Goal: Information Seeking & Learning: Learn about a topic

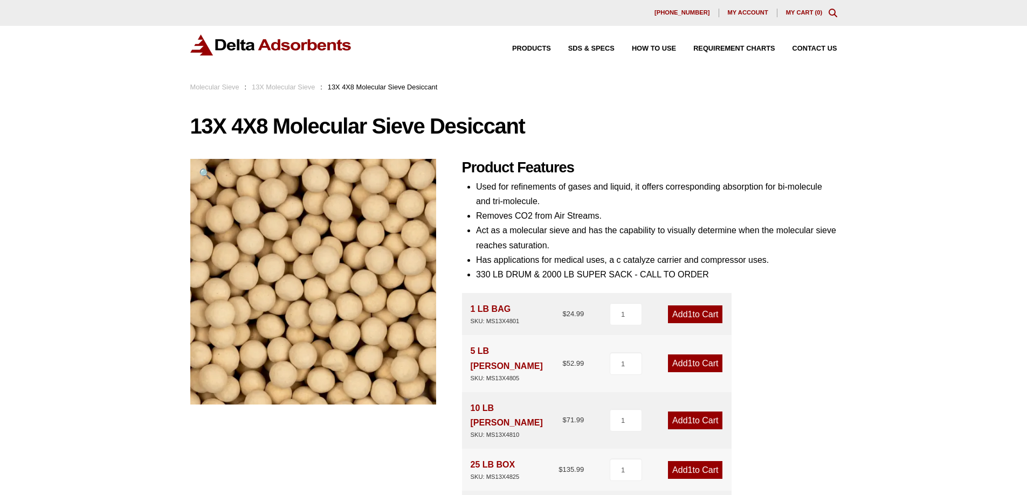
click at [286, 85] on link "13X Molecular Sieve" at bounding box center [283, 87] width 63 height 8
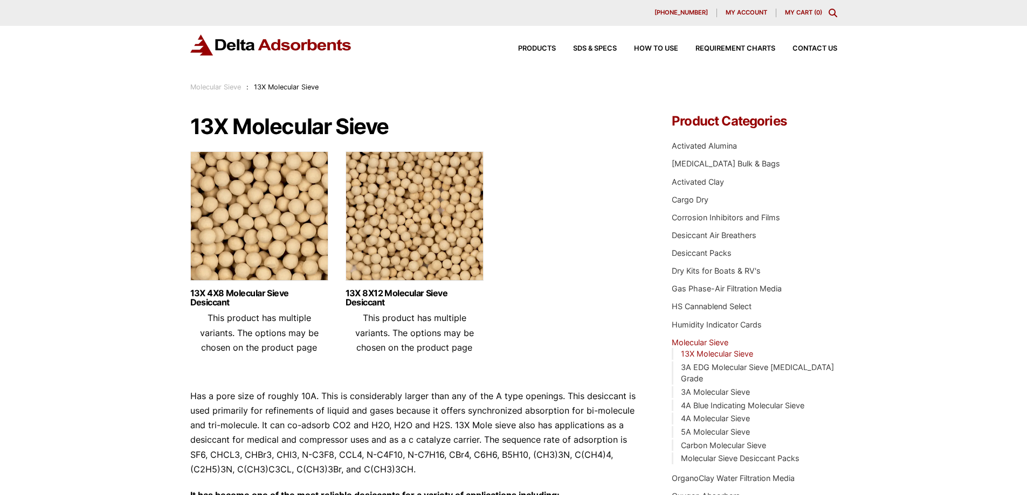
click at [225, 88] on link "Molecular Sieve" at bounding box center [215, 87] width 51 height 8
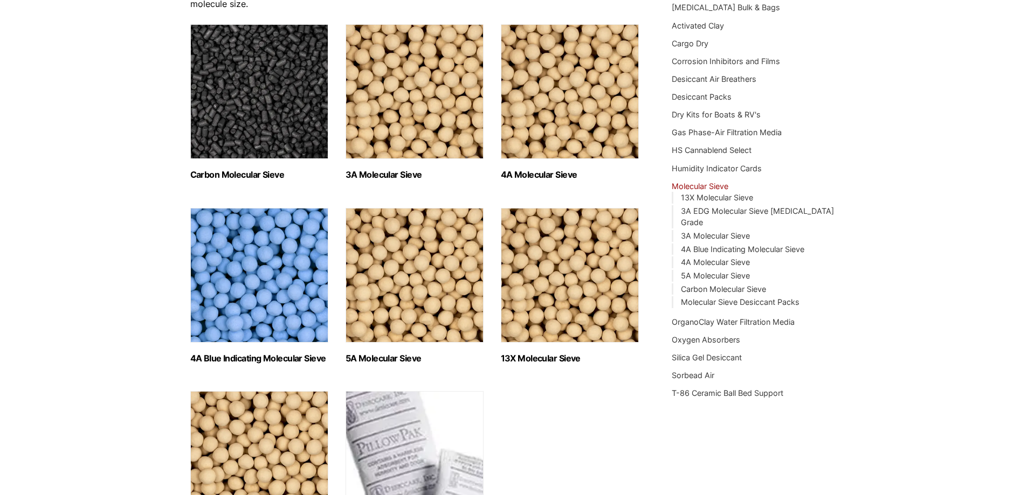
scroll to position [162, 0]
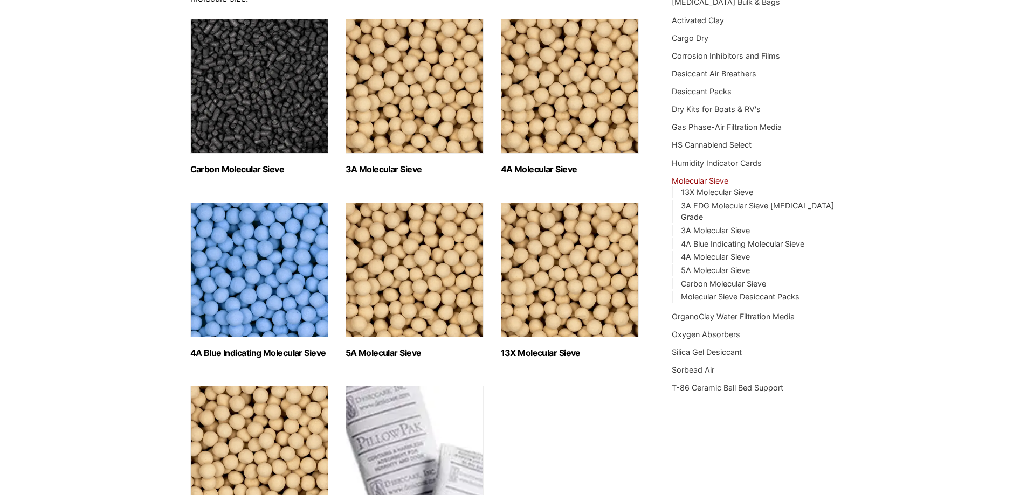
click at [575, 115] on img "Visit product category 4A Molecular Sieve" at bounding box center [570, 86] width 138 height 135
click at [409, 312] on img "Visit product category 5A Molecular Sieve" at bounding box center [415, 270] width 138 height 135
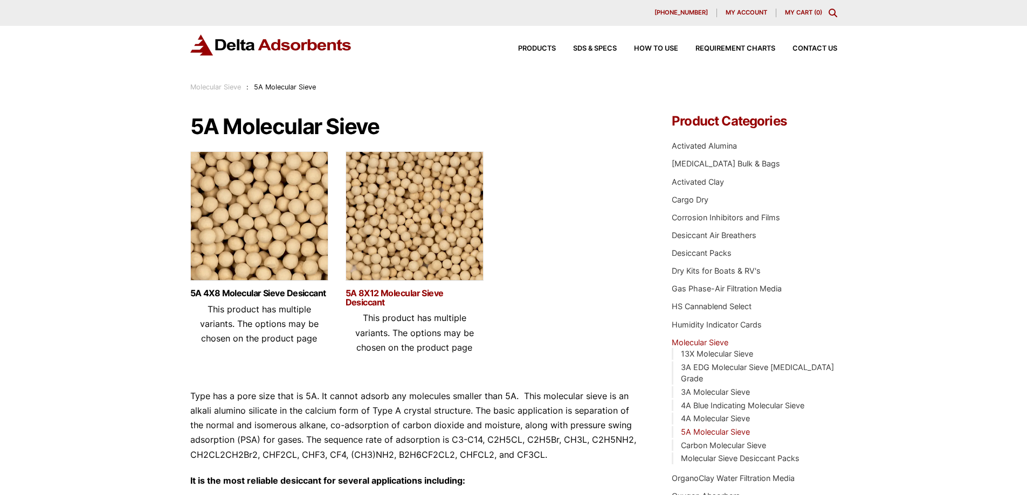
click at [382, 293] on link "5A 8X12 Molecular Sieve Desiccant" at bounding box center [415, 298] width 138 height 18
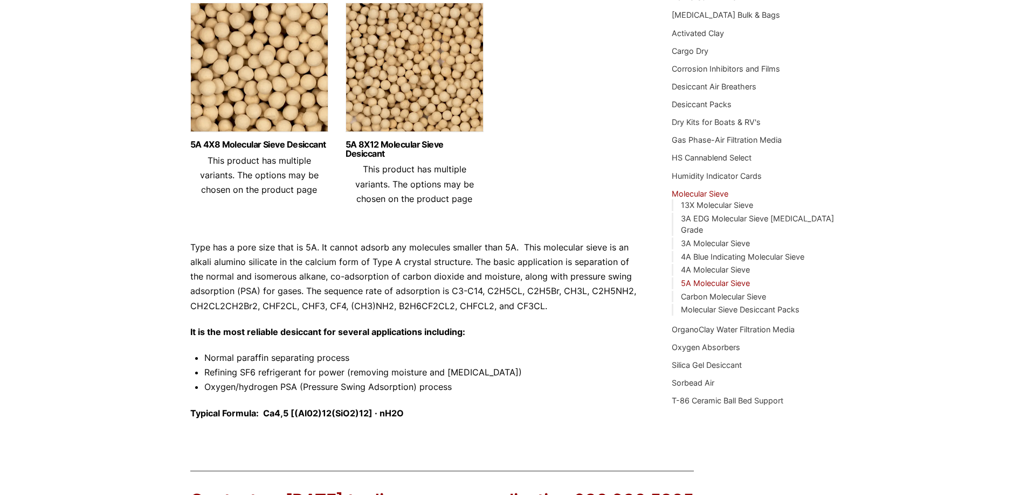
scroll to position [130, 0]
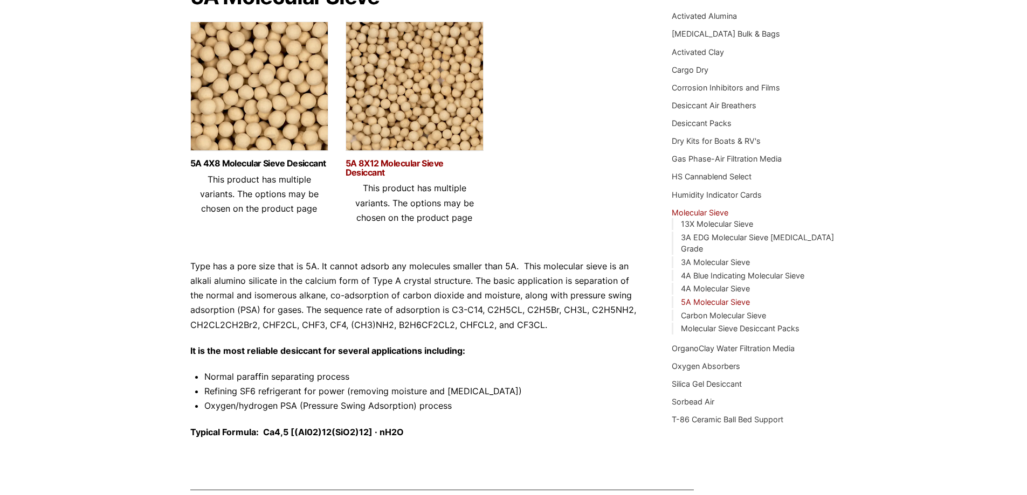
click at [385, 166] on link "5A 8X12 Molecular Sieve Desiccant" at bounding box center [415, 168] width 138 height 18
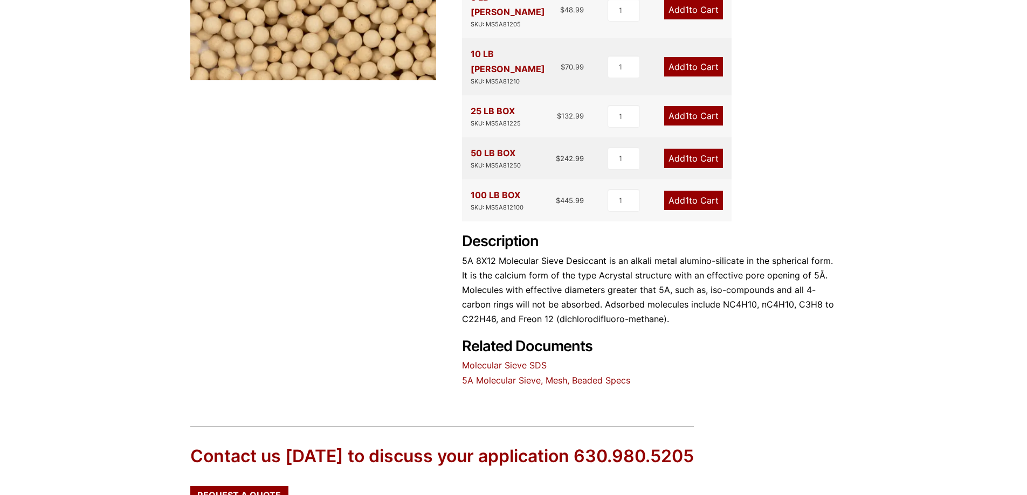
scroll to position [323, 0]
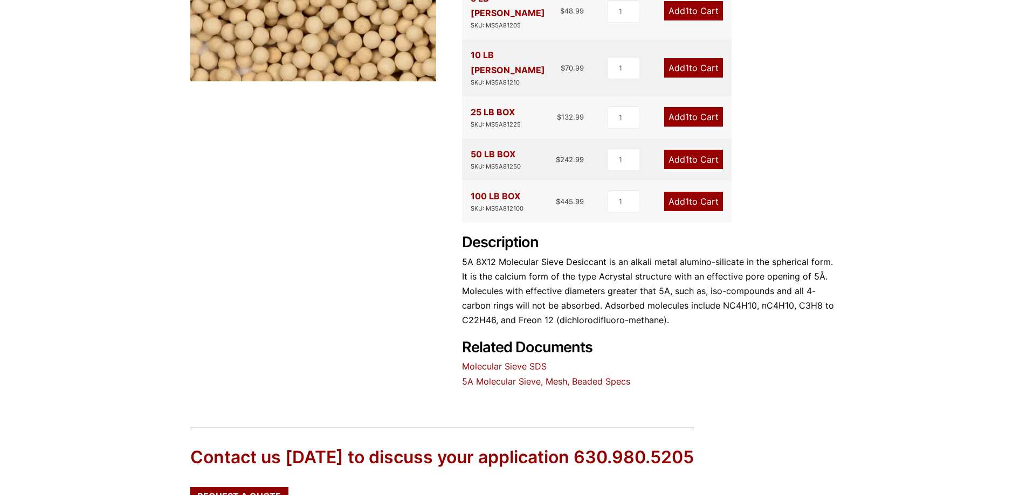
click at [544, 270] on p "5A 8X12 Molecular Sieve Desiccant is an alkali metal alumino-silicate in the sp…" at bounding box center [649, 291] width 375 height 73
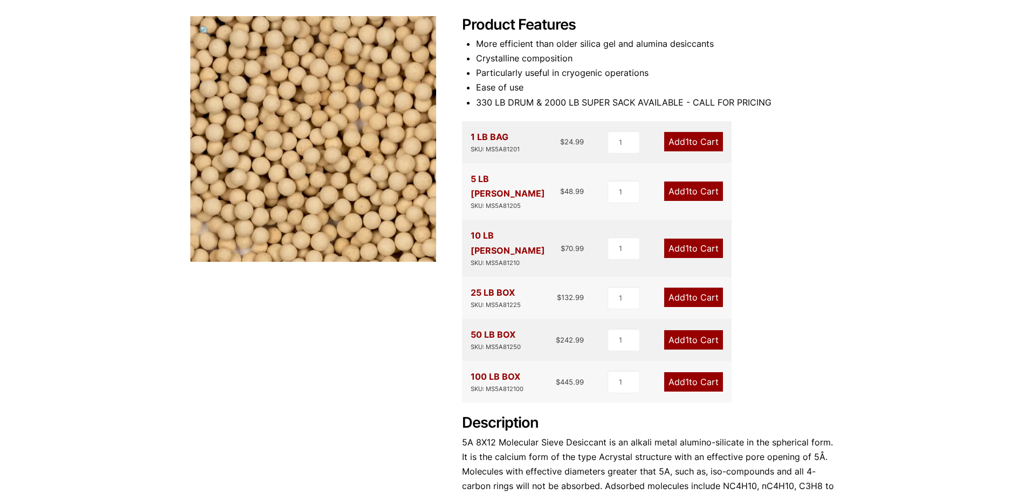
scroll to position [71, 0]
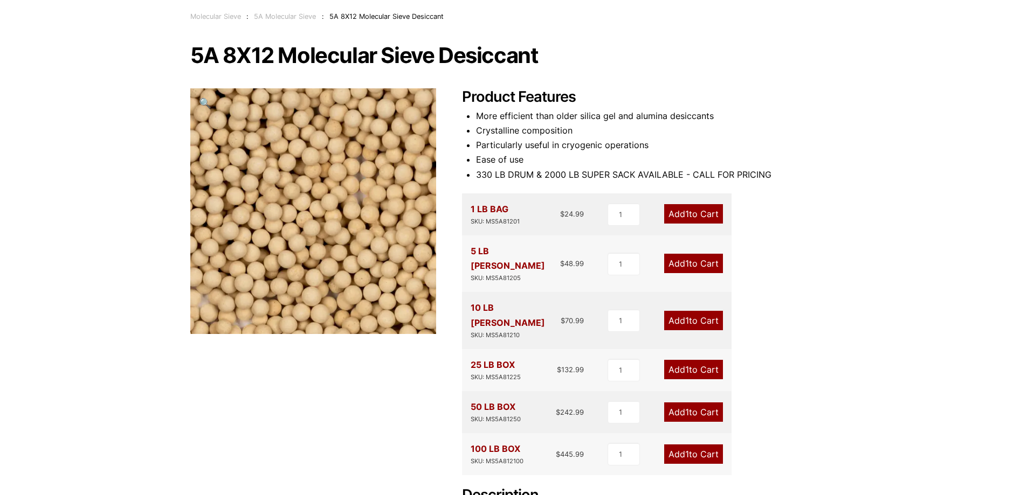
click at [899, 300] on div "Our website has detected that you are using an outdated browser that will preve…" at bounding box center [513, 415] width 1027 height 973
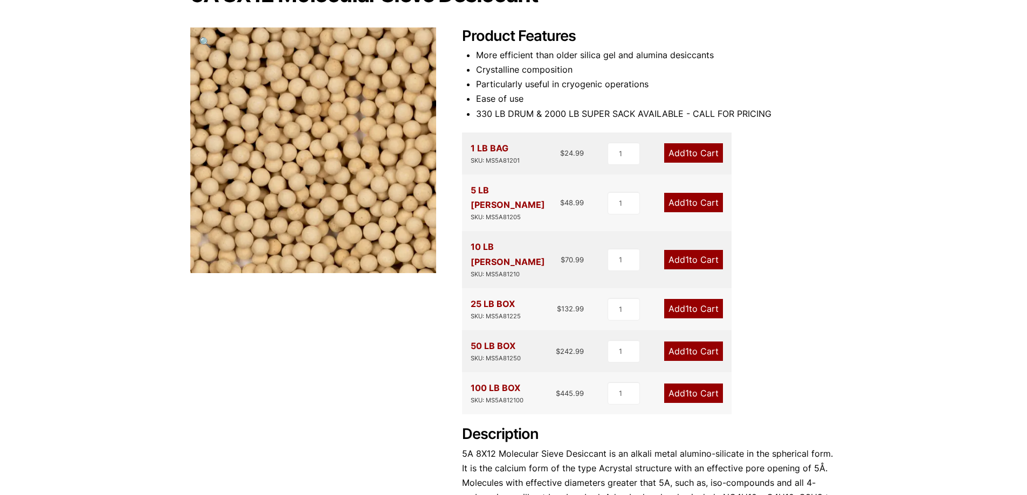
scroll to position [125, 0]
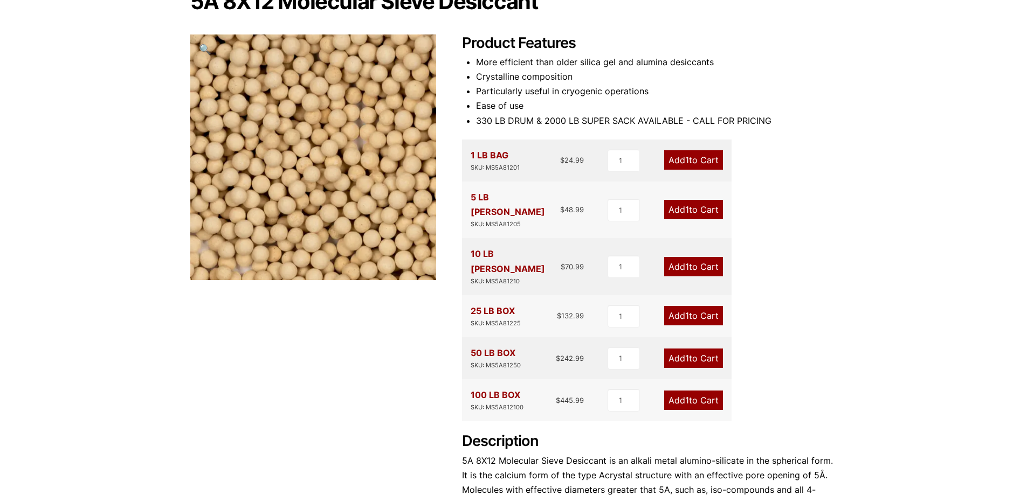
click at [504, 219] on div "SKU: MS5A81205" at bounding box center [516, 224] width 90 height 10
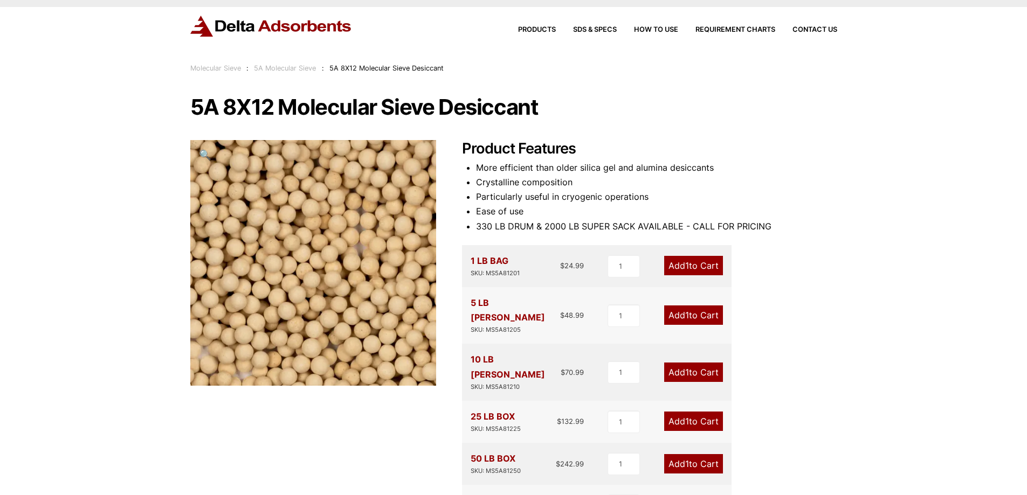
scroll to position [0, 0]
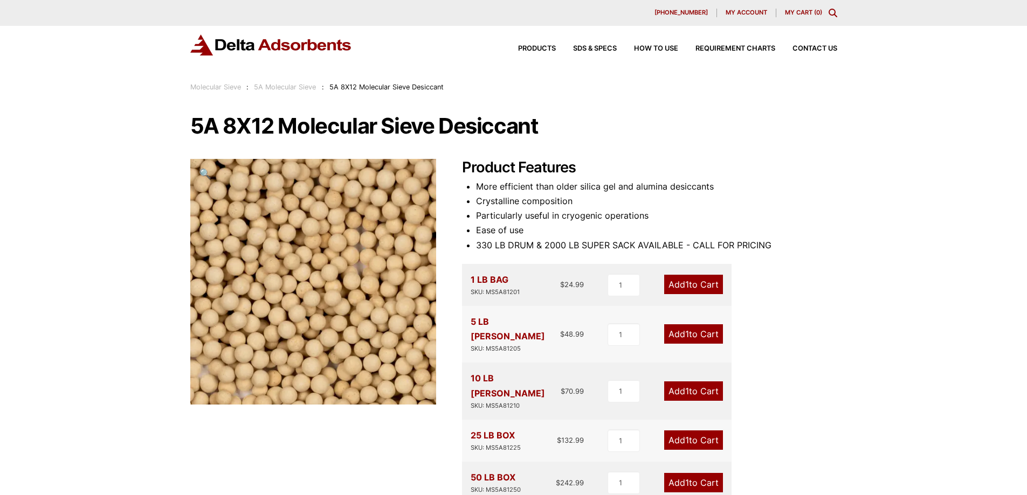
click at [923, 257] on div "Our website has detected that you are using an outdated browser that will preve…" at bounding box center [513, 486] width 1027 height 973
